Goal: Task Accomplishment & Management: Use online tool/utility

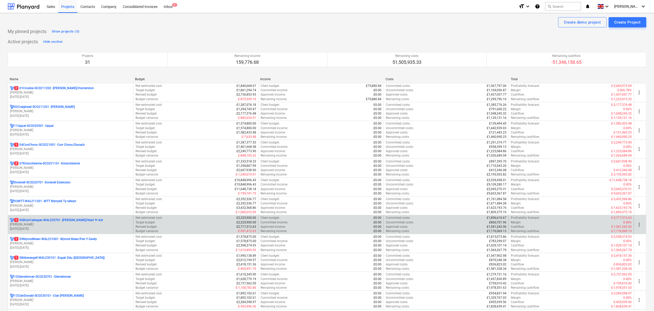
click at [63, 220] on p "1 06BrynCadwgan-WAL220701 - [PERSON_NAME]/Nant Yr Ast" at bounding box center [58, 220] width 89 height 4
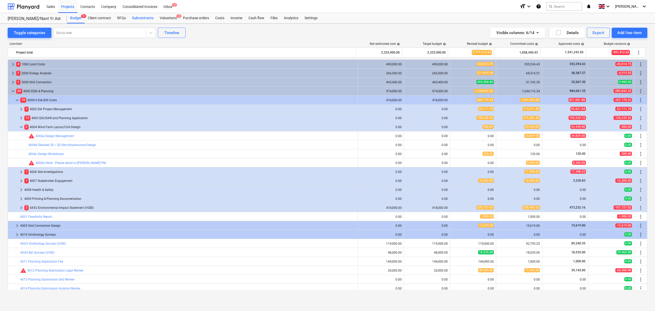
click at [144, 18] on div "Subcontracts" at bounding box center [143, 18] width 28 height 10
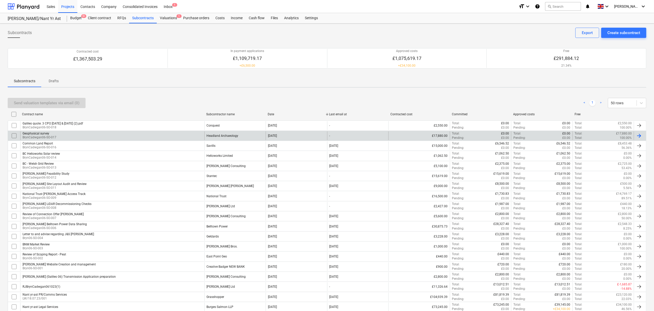
click at [40, 132] on div "Geophysical survey" at bounding box center [40, 134] width 34 height 4
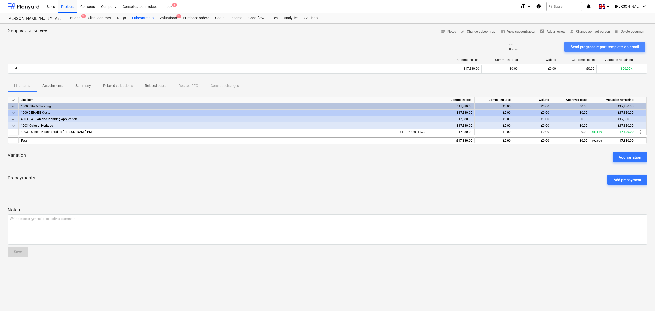
click at [626, 47] on div "Send progress report template via email" at bounding box center [605, 47] width 69 height 7
